Goal: Information Seeking & Learning: Find specific fact

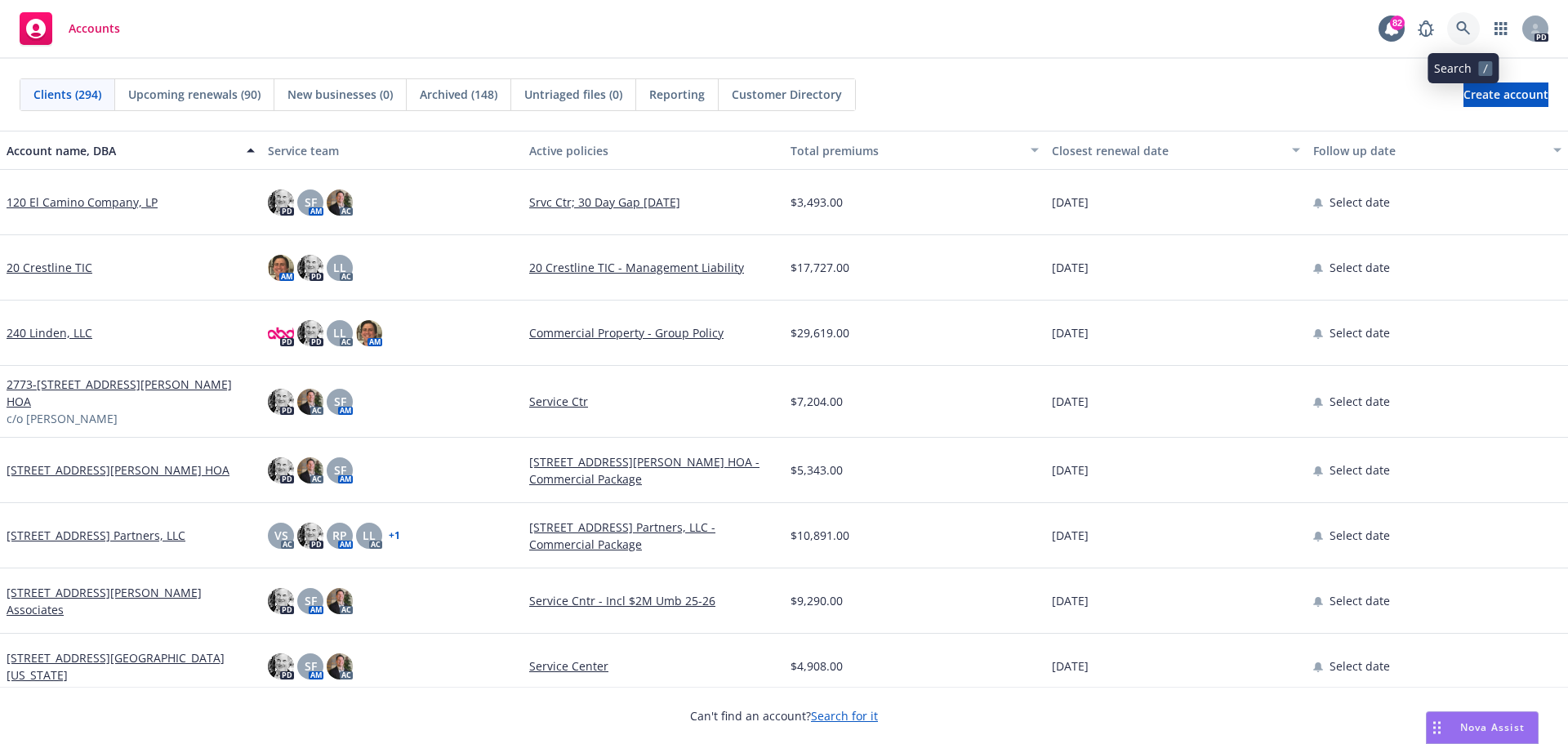
click at [1464, 22] on icon at bounding box center [1463, 28] width 14 height 14
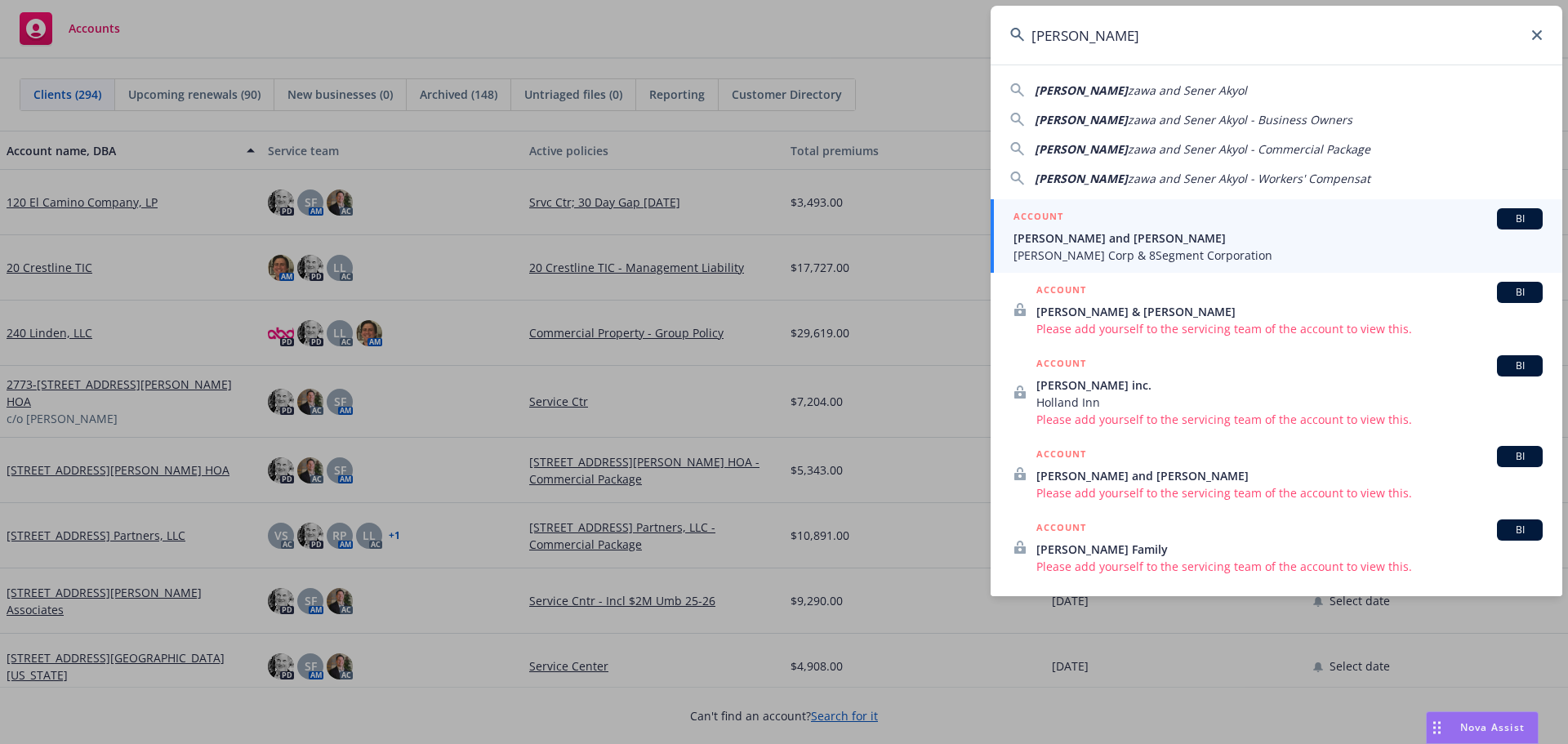
click at [1128, 116] on span "zawa and Sener Akyol - Business Owners" at bounding box center [1240, 120] width 224 height 16
type input "[PERSON_NAME] and [PERSON_NAME] - Business Owners"
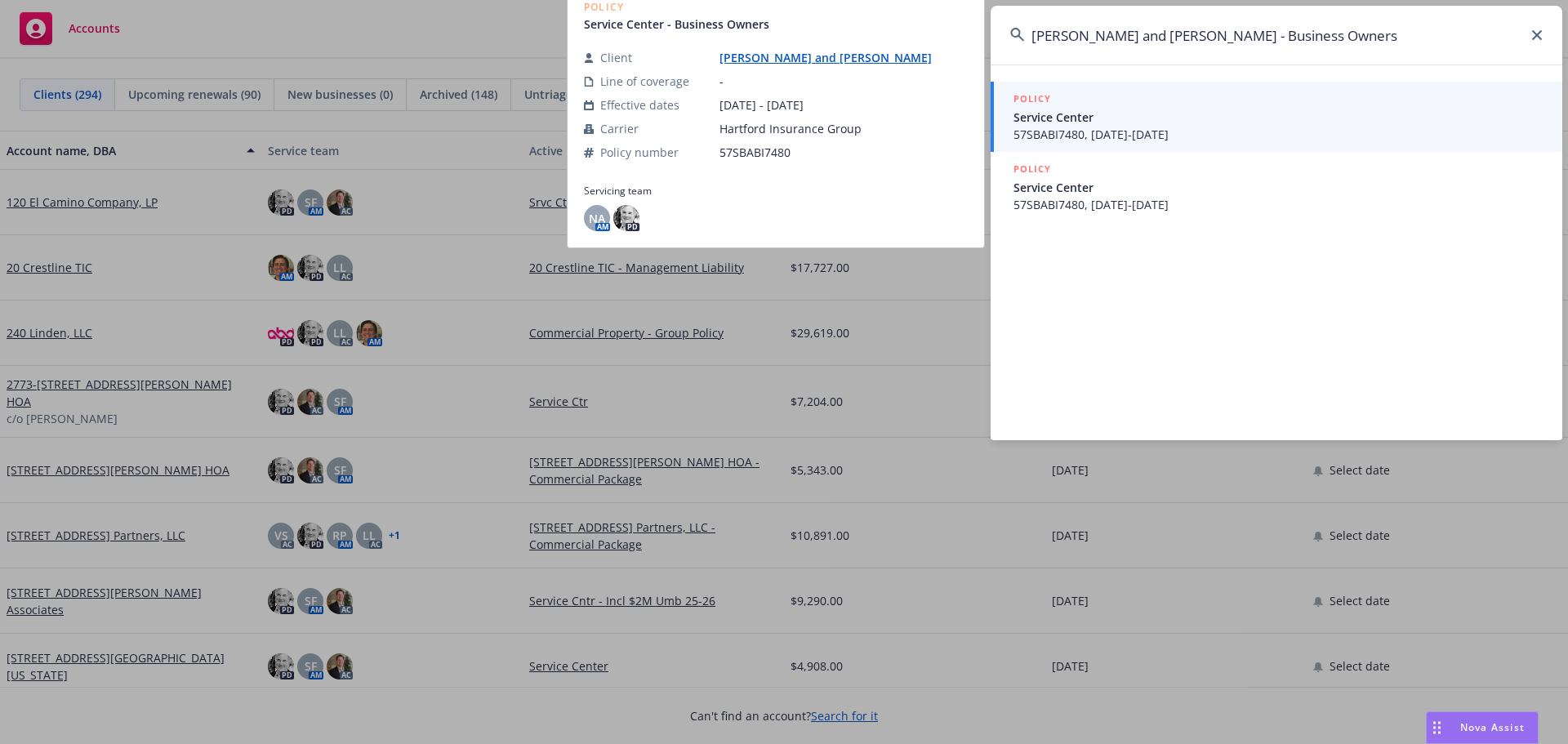
click at [1012, 115] on link "POLICY Service Center 57SBABI7480, [DATE]-[DATE]" at bounding box center [1276, 117] width 572 height 70
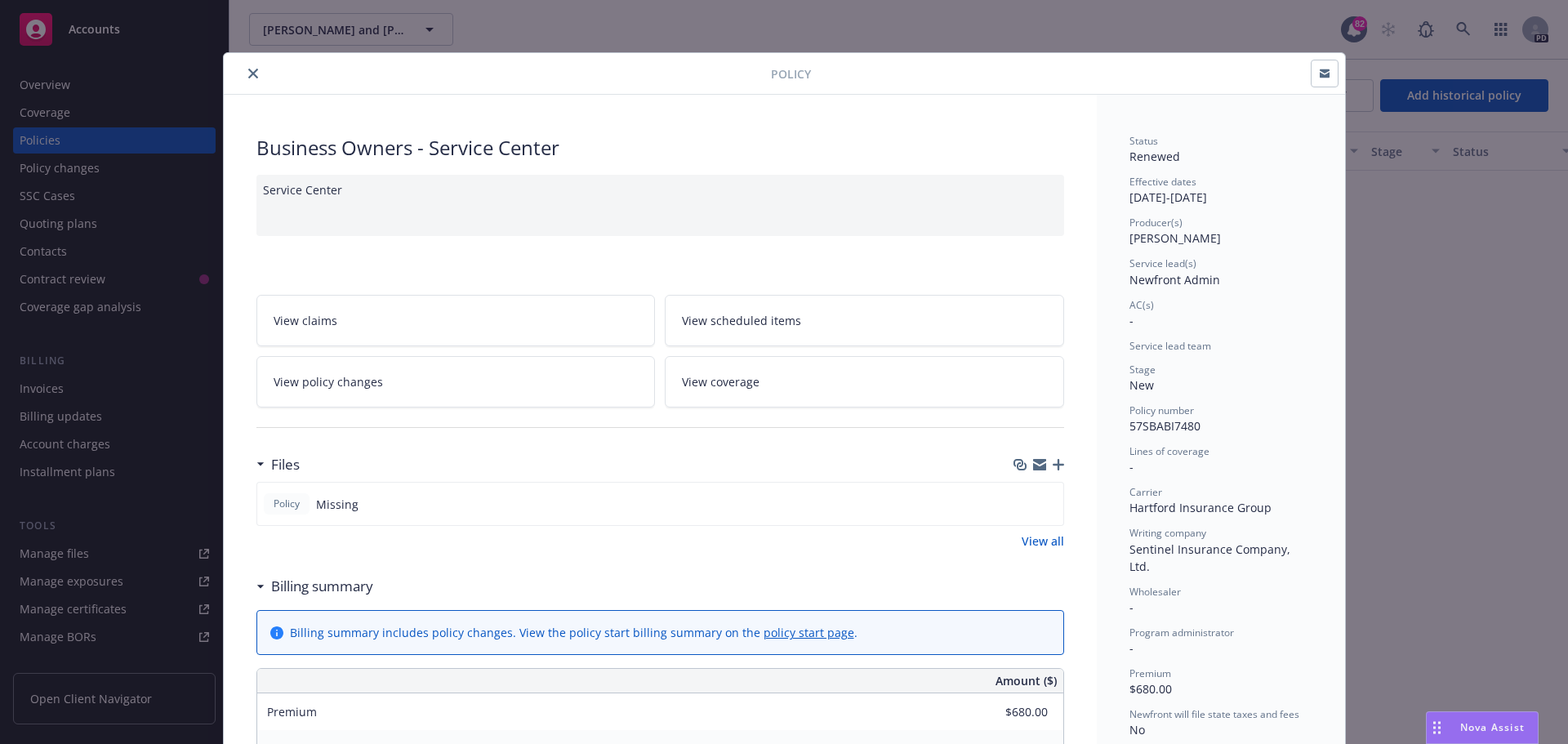
click at [38, 141] on div "Policy Business Owners - Service Center Service Center View claims View schedul…" at bounding box center [784, 372] width 1568 height 744
click at [248, 73] on icon "close" at bounding box center [252, 73] width 9 height 9
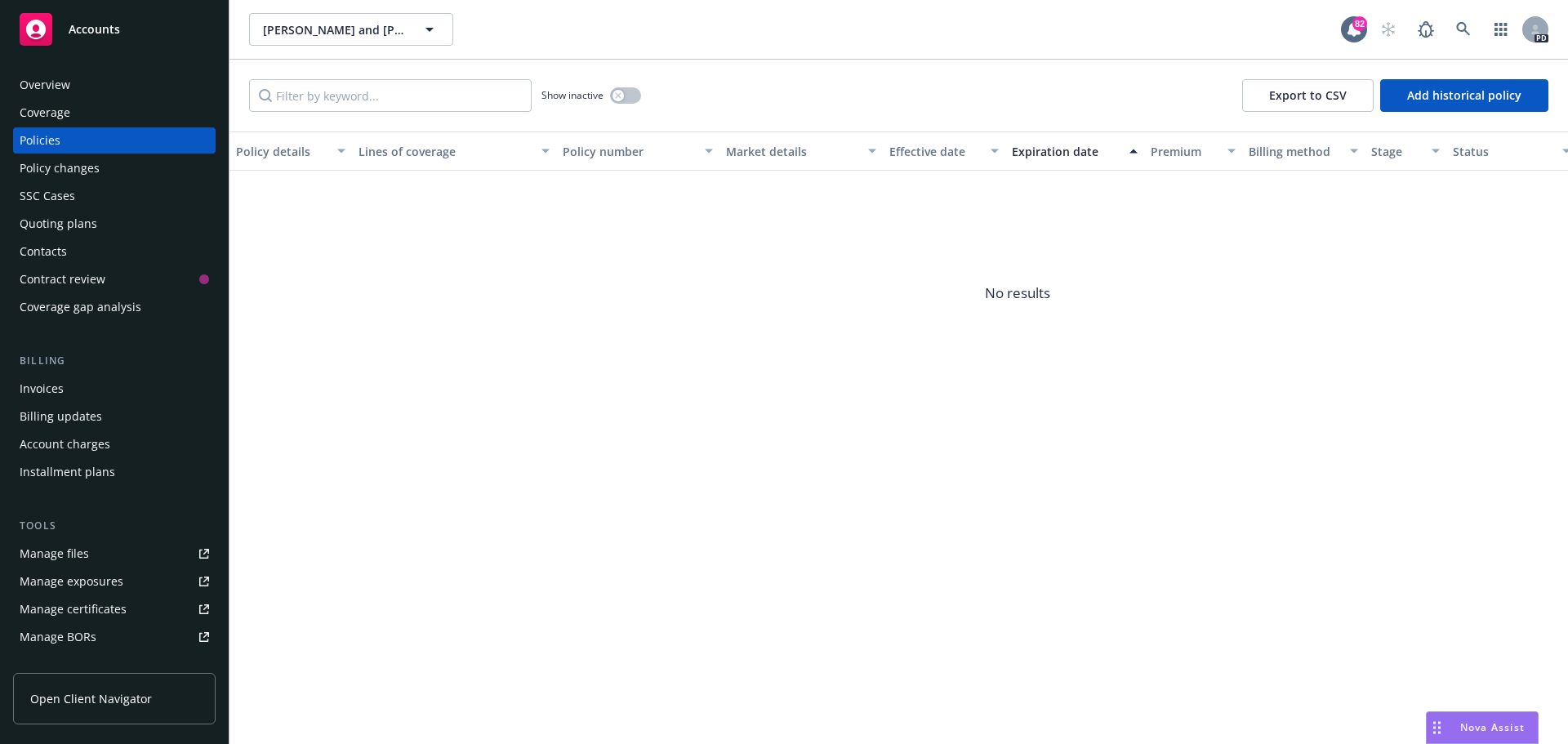
click at [43, 103] on div "Coverage" at bounding box center [45, 112] width 51 height 26
